Goal: Check status: Check status

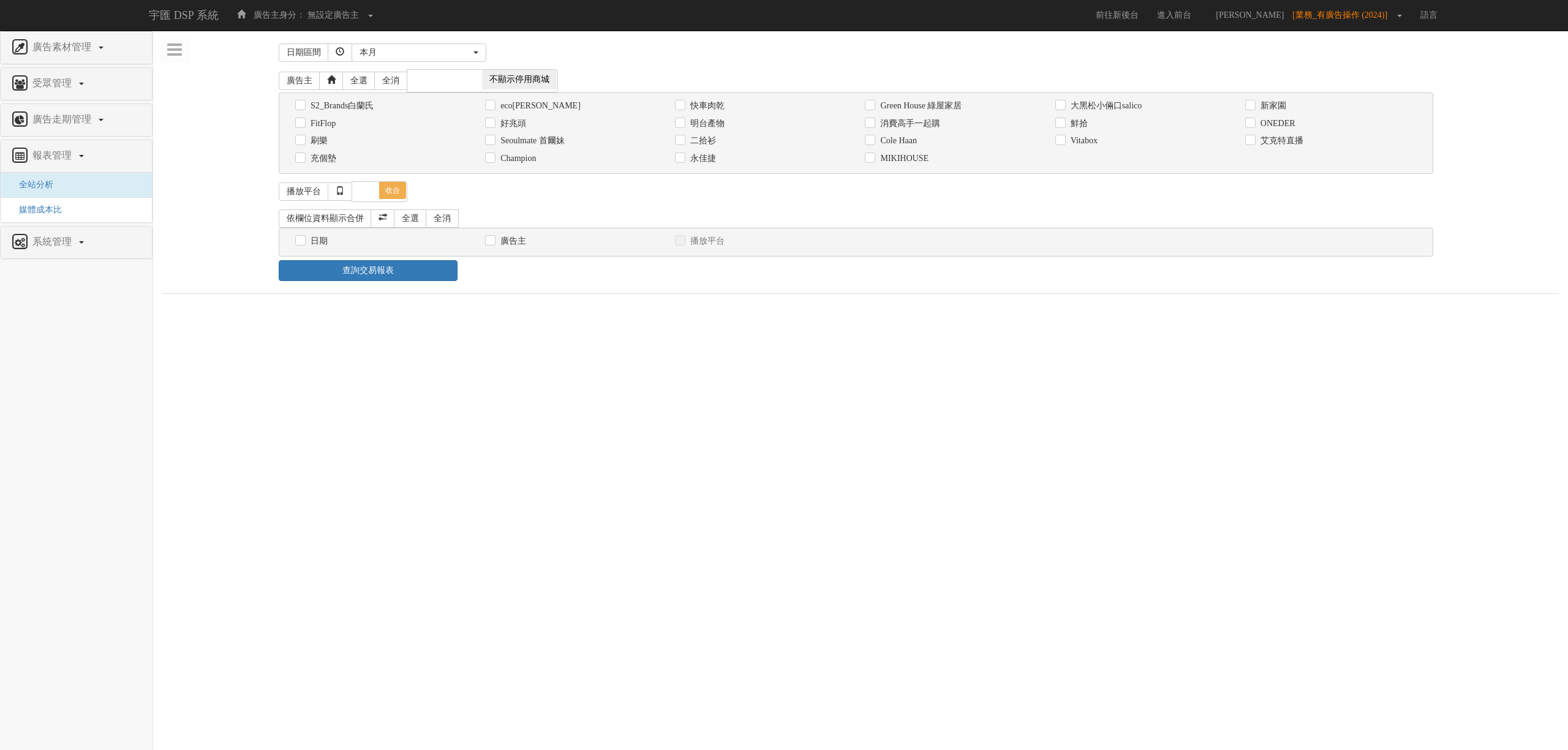
click at [921, 126] on label "消費高手一起購" at bounding box center [908, 123] width 63 height 12
click at [873, 126] on input "消費高手一起購" at bounding box center [868, 123] width 8 height 8
checkbox input "true"
click at [306, 241] on div "日期" at bounding box center [381, 241] width 171 height 13
click at [336, 247] on div "日期" at bounding box center [381, 241] width 171 height 13
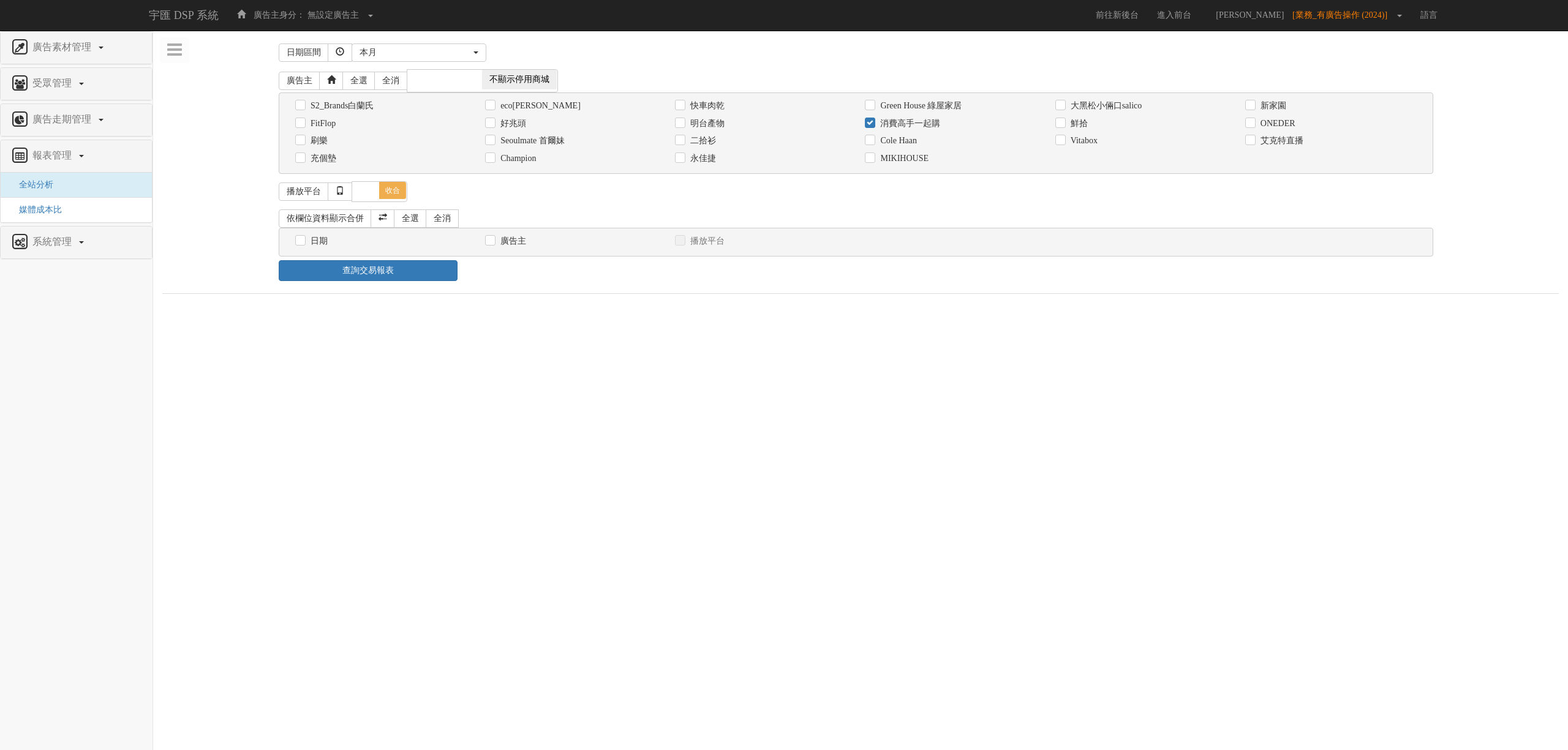
click at [327, 242] on label "日期" at bounding box center [317, 241] width 20 height 12
click at [303, 242] on input "日期" at bounding box center [299, 241] width 8 height 8
checkbox input "true"
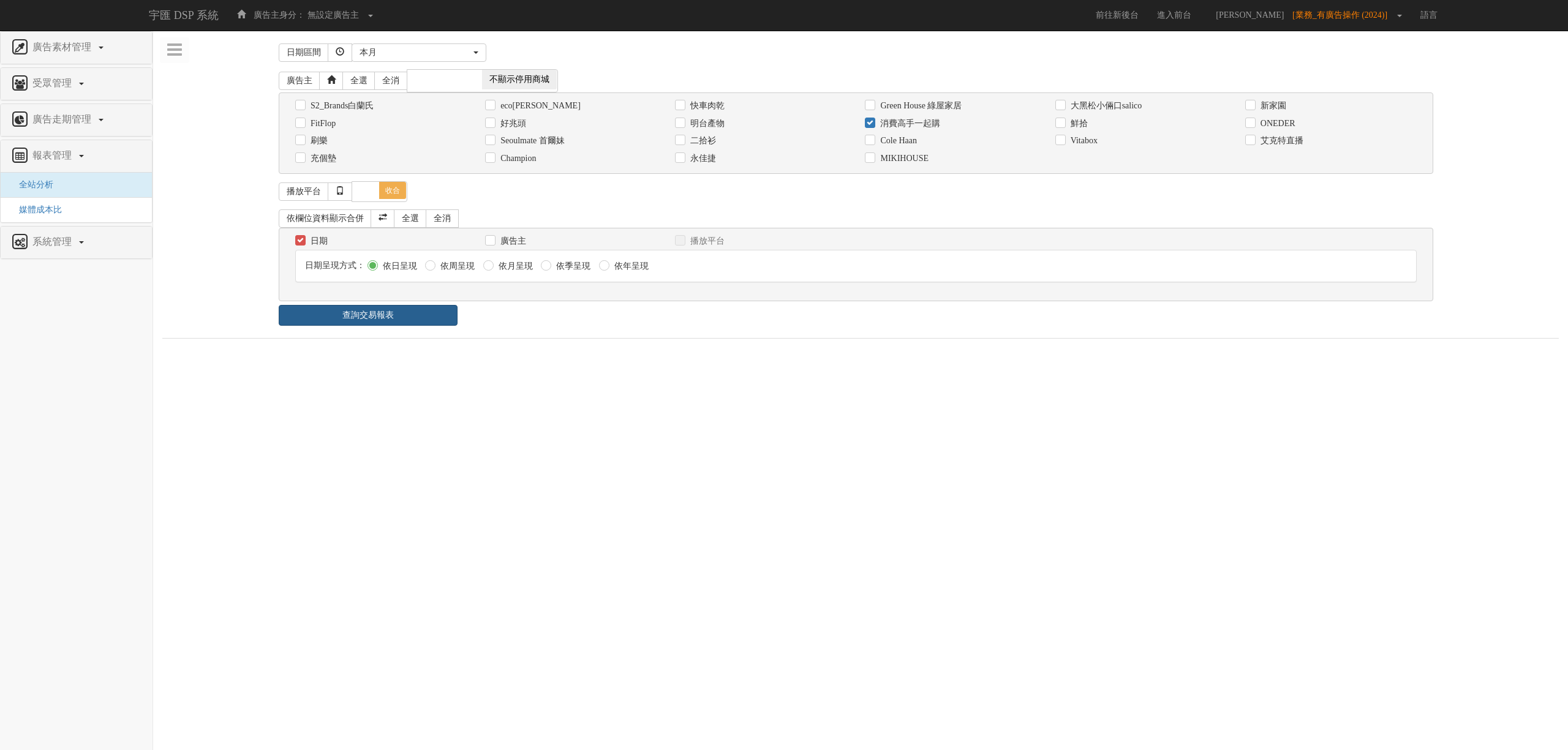
click at [395, 321] on link "查詢交易報表" at bounding box center [368, 315] width 179 height 20
click at [527, 337] on div "日期區間 昨天 本周 上週 本月 上月 過去7天 過去14天 過去30天 指定日期 本月 開始日期 [DATE] 結束日期 [DATE] 廣告主 全選 全消 …" at bounding box center [860, 355] width 1396 height 630
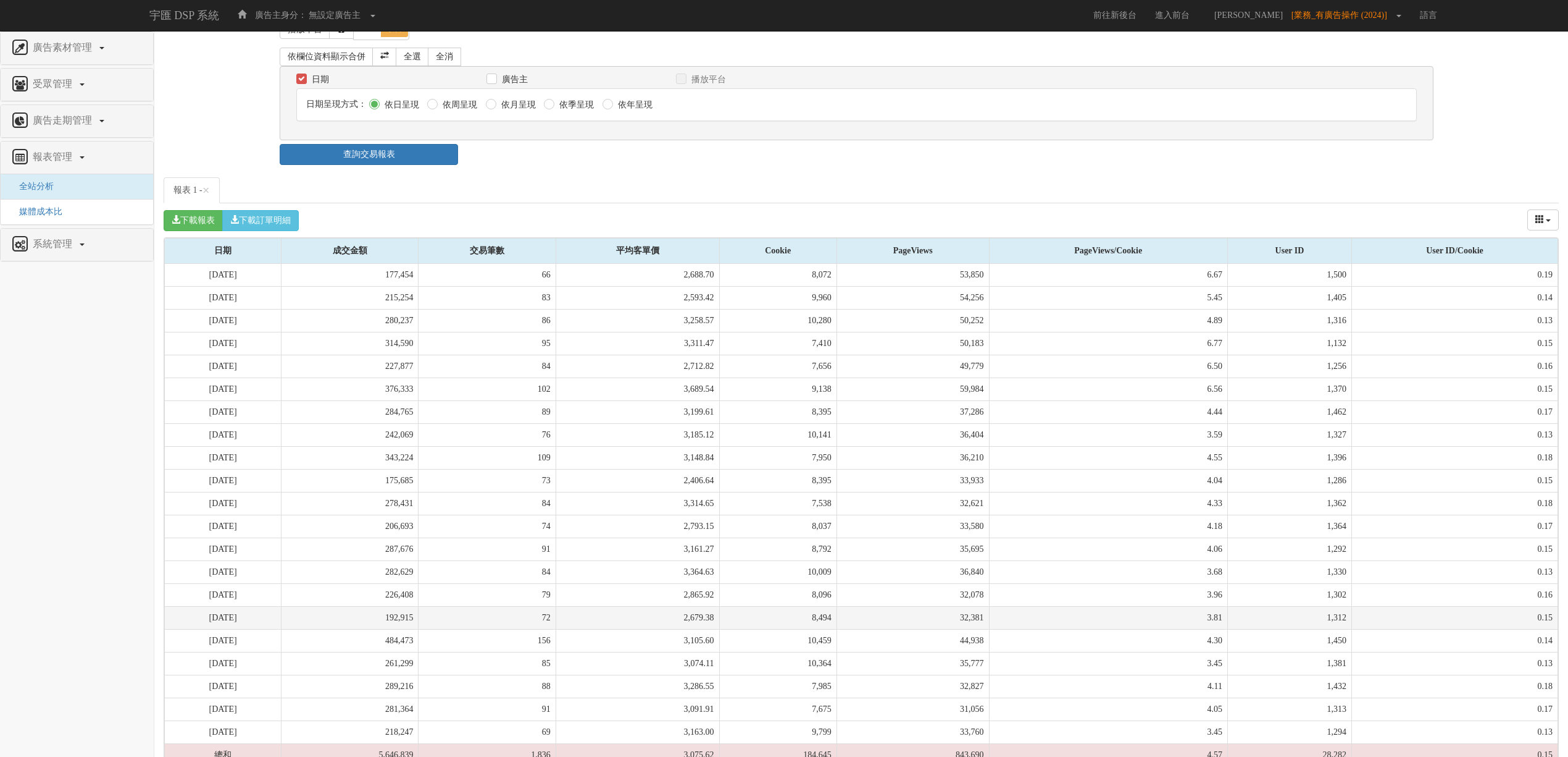
scroll to position [218, 0]
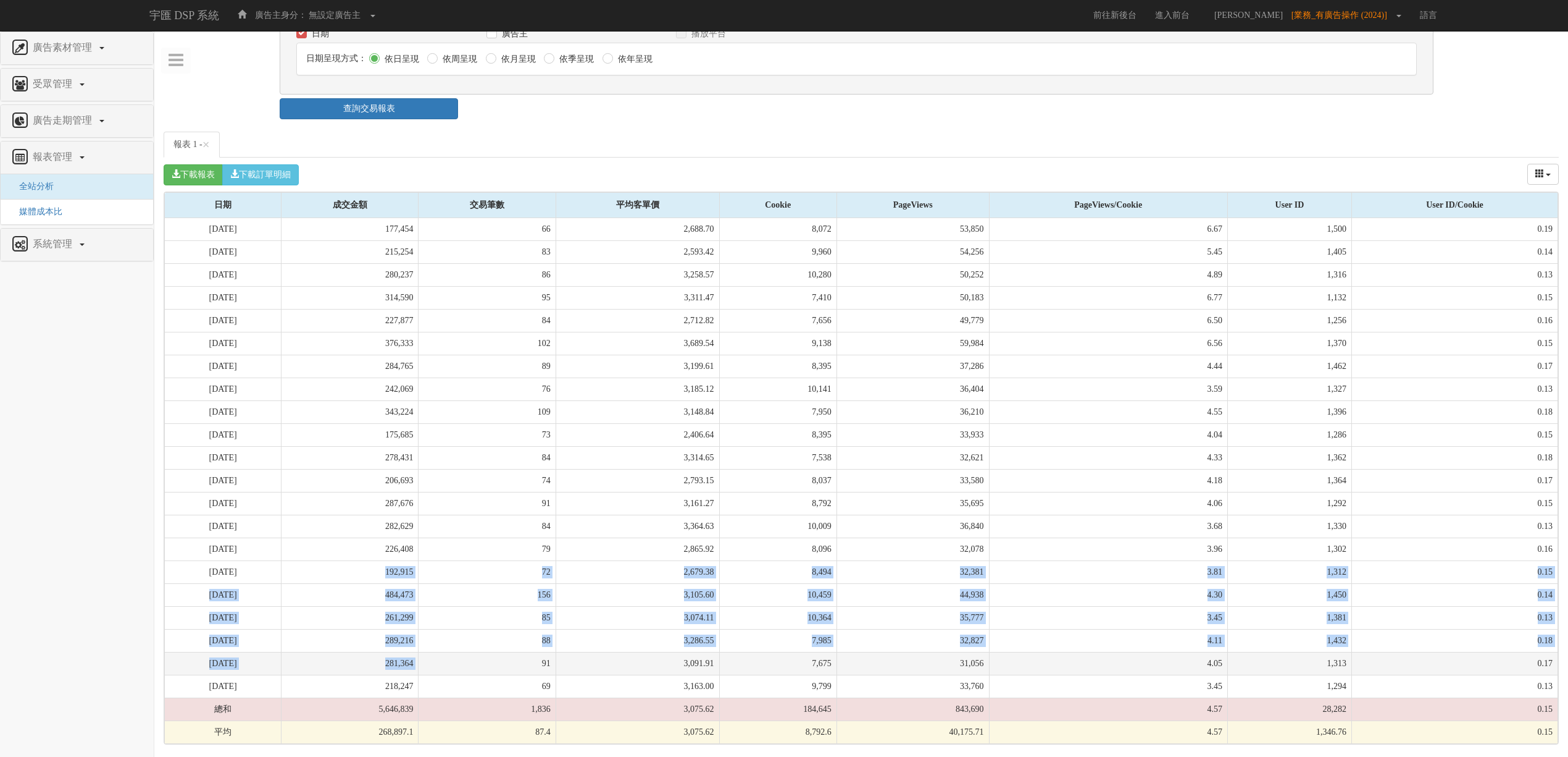
drag, startPoint x: 458, startPoint y: 621, endPoint x: 475, endPoint y: 654, distance: 37.1
click at [475, 654] on tbody "[DATE] 177,454 66 2,688.70 8,072 53,850 6.67 1,500 0.19 [DATE] 215,254 83 2,593…" at bounding box center [862, 481] width 1394 height 526
click at [475, 654] on td "91" at bounding box center [487, 663] width 137 height 23
drag, startPoint x: 476, startPoint y: 674, endPoint x: 437, endPoint y: 574, distance: 107.3
click at [437, 574] on tbody "[DATE] 177,454 66 2,688.70 8,072 53,850 6.67 1,500 0.19 [DATE] 215,254 83 2,593…" at bounding box center [862, 481] width 1394 height 526
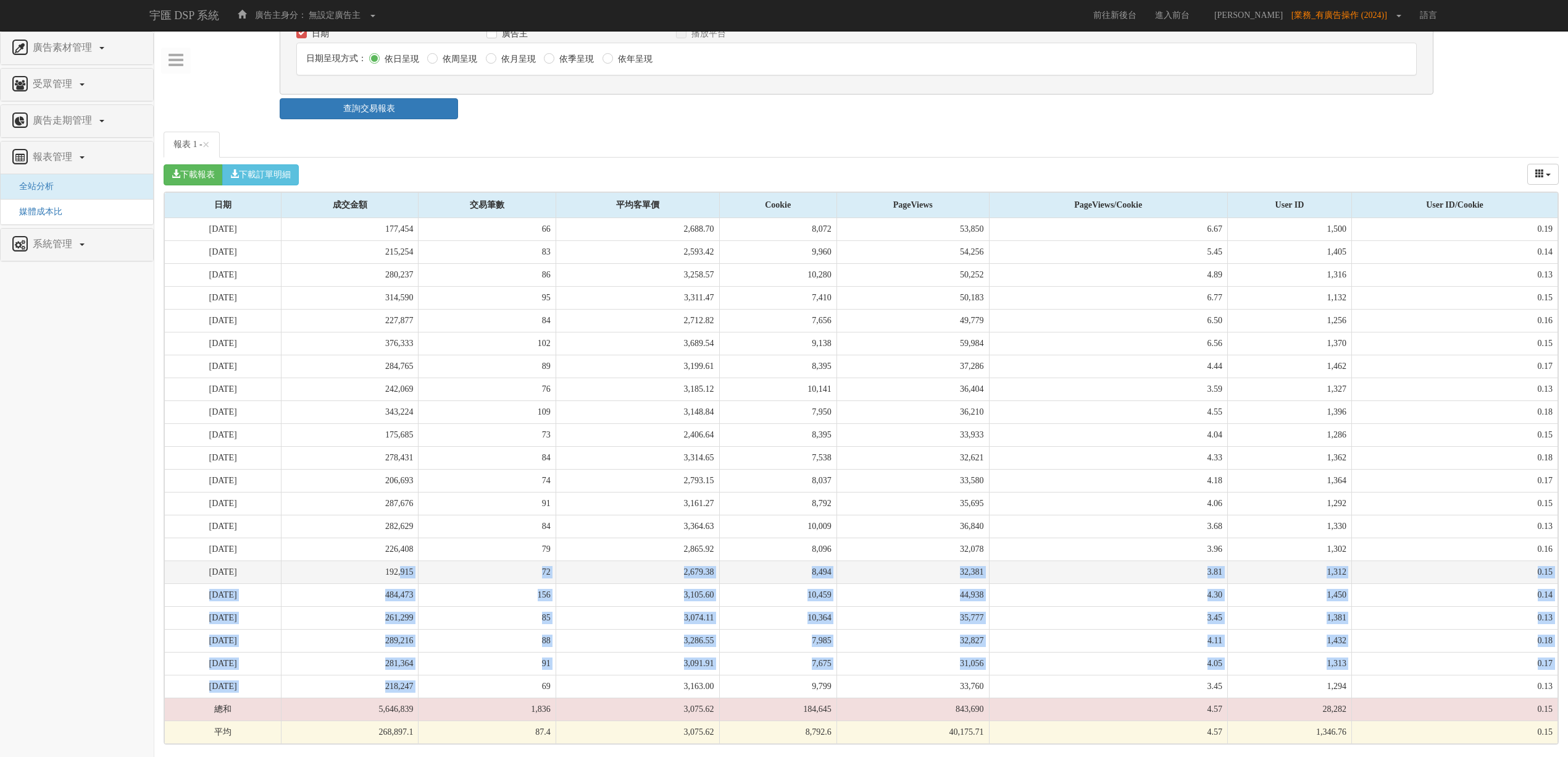
click at [418, 574] on td "192,915" at bounding box center [350, 572] width 137 height 23
